Goal: Information Seeking & Learning: Learn about a topic

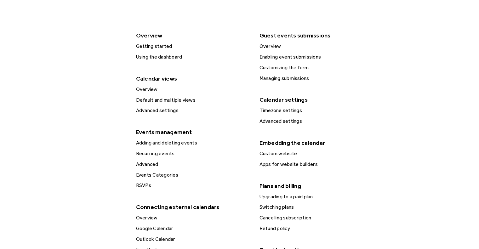
scroll to position [131, 0]
click at [164, 112] on div "Advanced settings" at bounding box center [193, 110] width 118 height 8
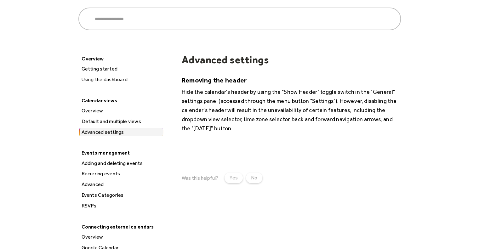
scroll to position [49, 0]
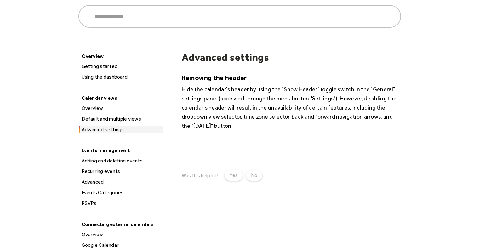
click at [130, 120] on div "Default and multiple views" at bounding box center [121, 119] width 83 height 8
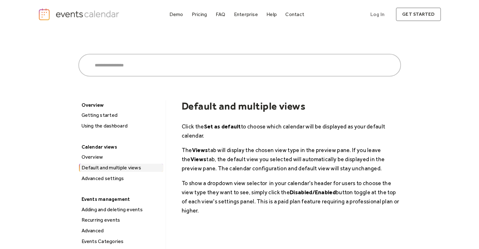
click at [105, 157] on div "Overview" at bounding box center [121, 157] width 83 height 8
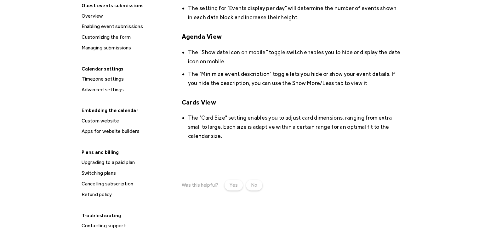
scroll to position [384, 0]
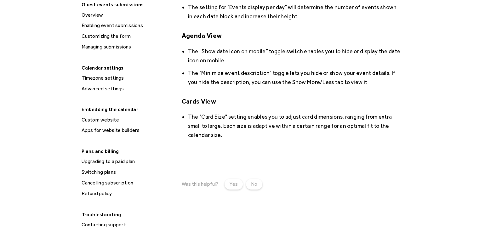
click at [109, 119] on div "Custom website" at bounding box center [121, 120] width 83 height 8
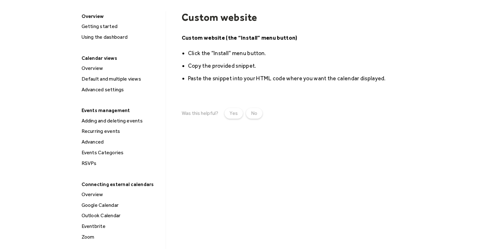
scroll to position [89, 0]
click at [93, 140] on div "Advanced" at bounding box center [121, 141] width 83 height 8
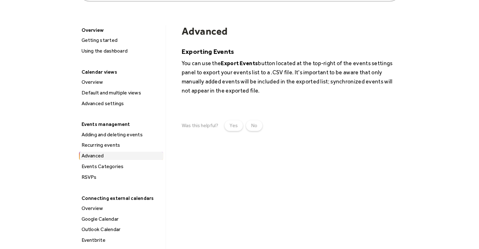
scroll to position [75, 0]
click at [116, 133] on div "Adding and deleting events" at bounding box center [121, 134] width 83 height 8
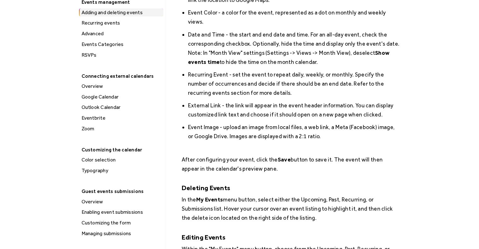
scroll to position [198, 0]
